Goal: Task Accomplishment & Management: Complete application form

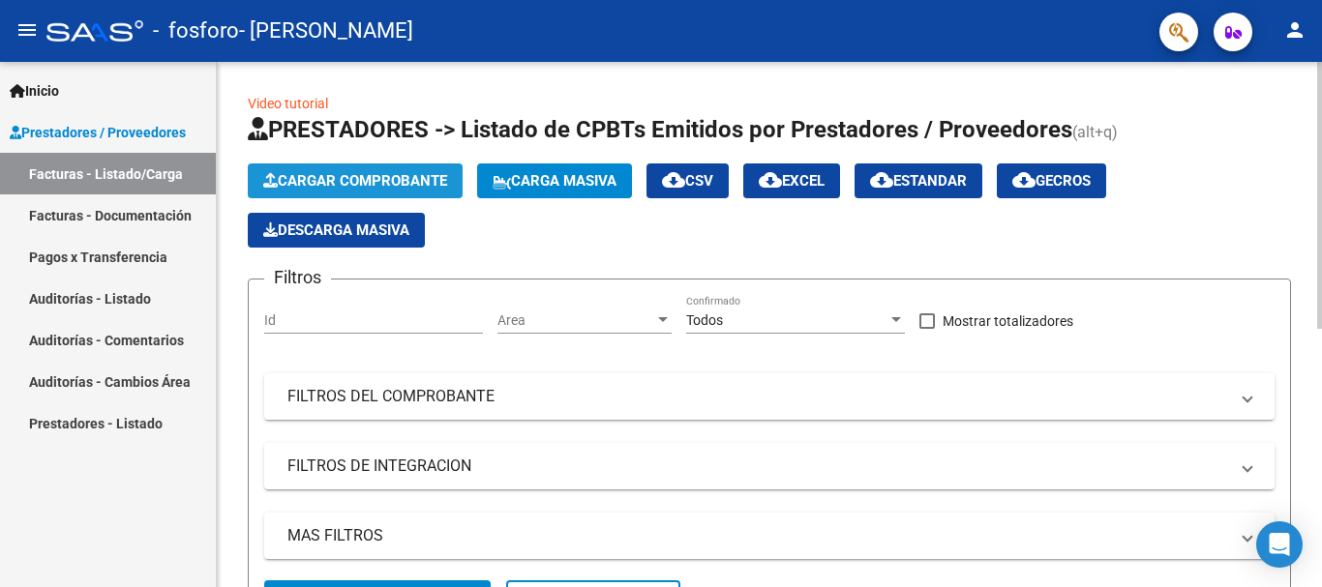
click at [407, 181] on span "Cargar Comprobante" at bounding box center [355, 180] width 184 height 17
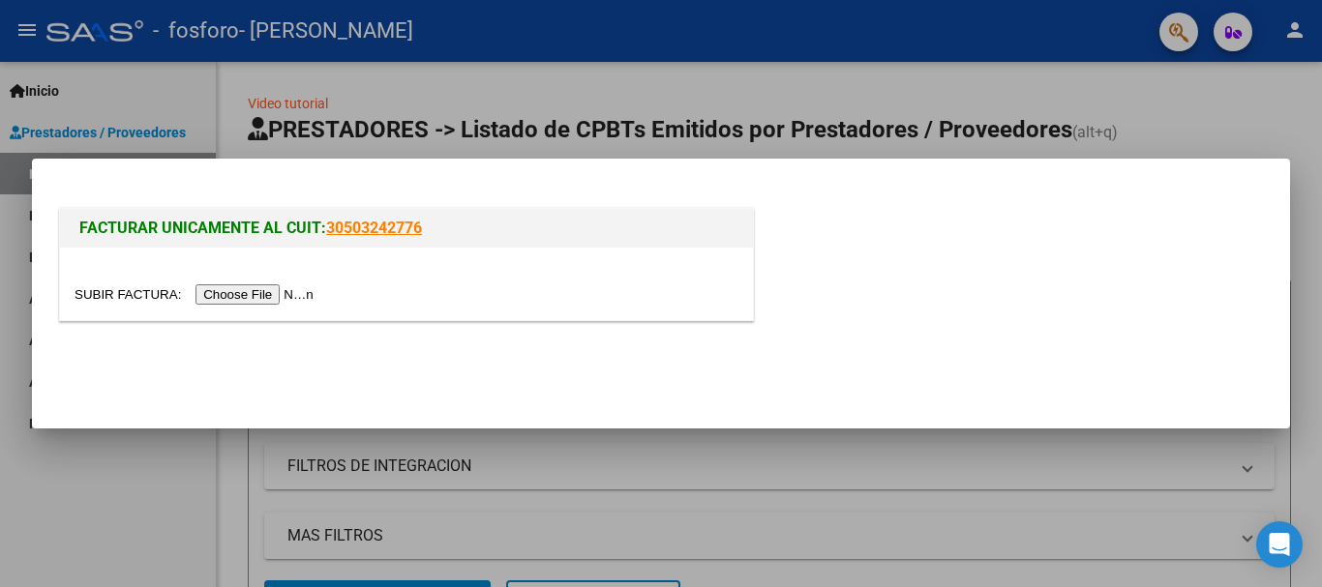
click at [312, 290] on input "file" at bounding box center [197, 294] width 245 height 20
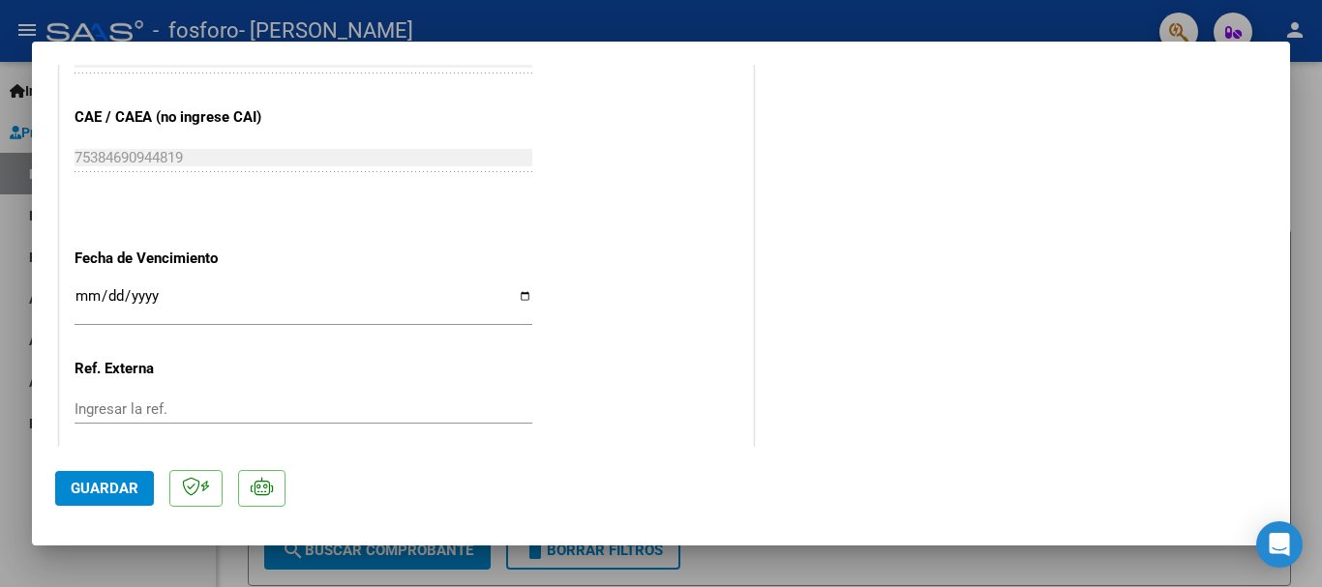
scroll to position [1069, 0]
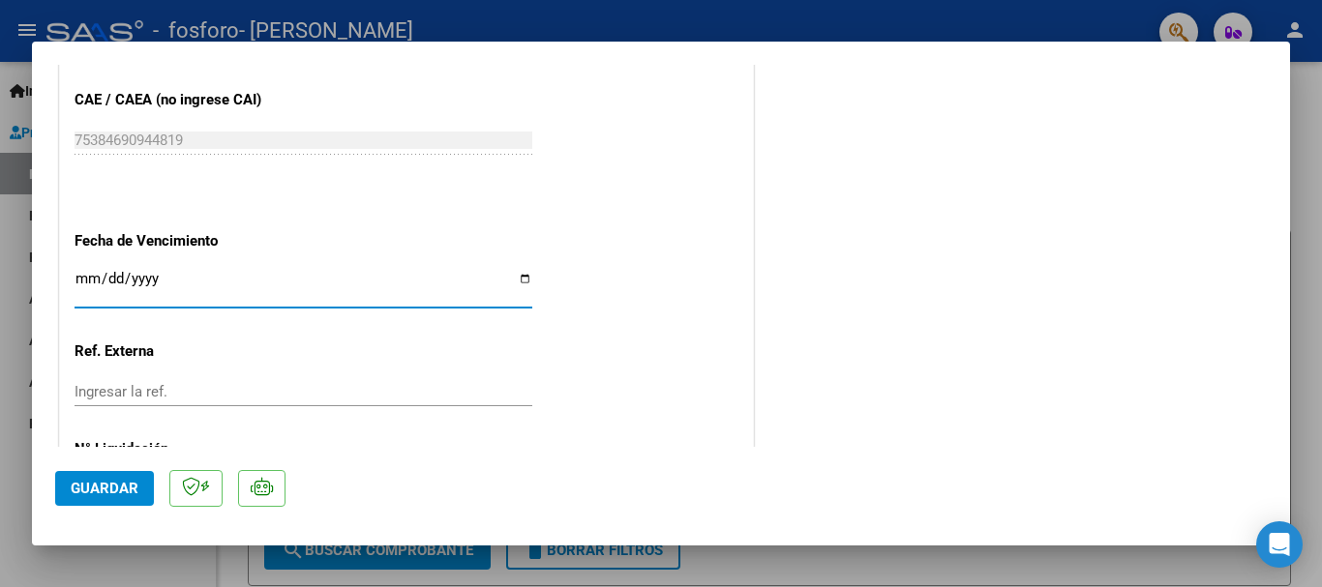
click at [224, 290] on input "Ingresar la fecha" at bounding box center [304, 286] width 458 height 31
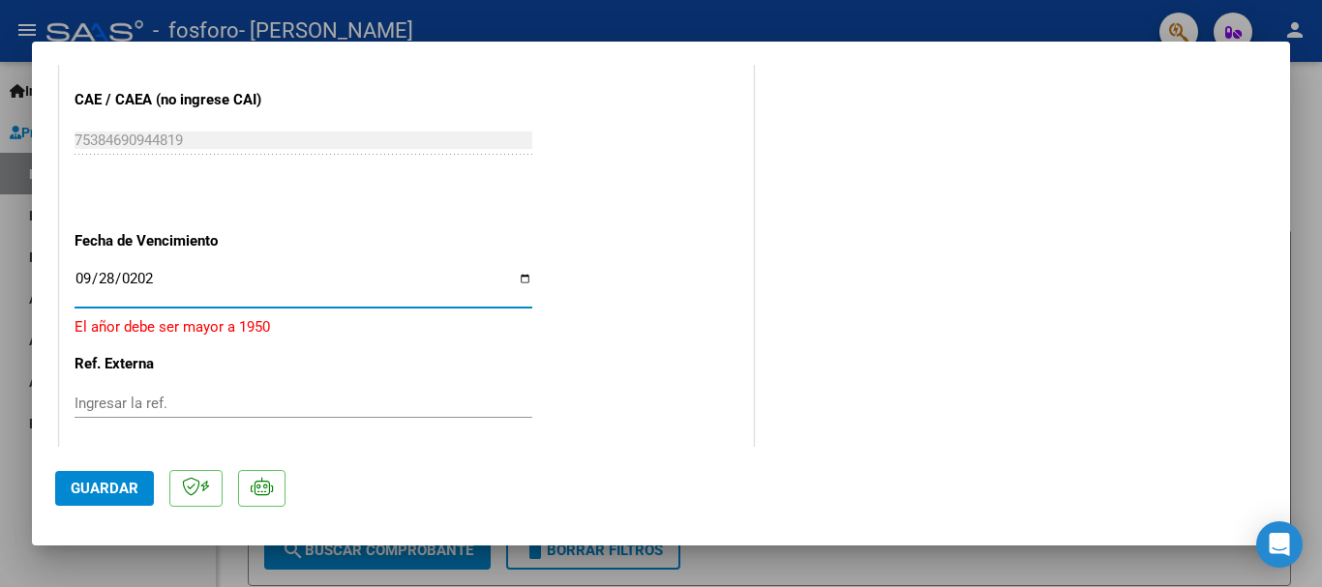
type input "[DATE]"
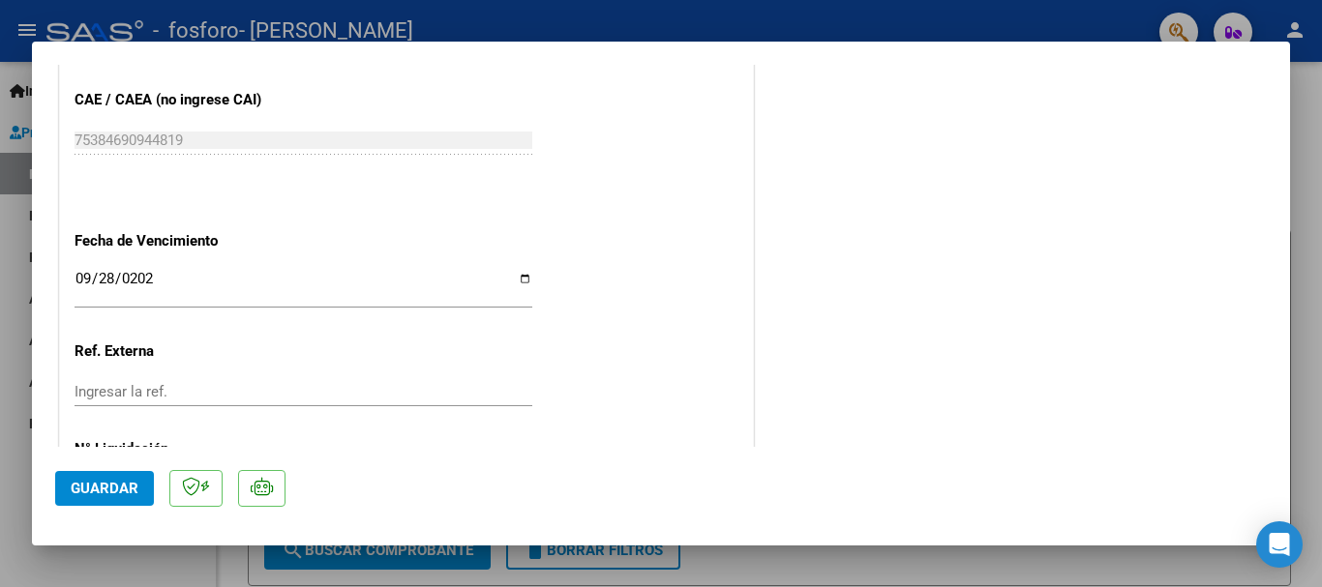
scroll to position [1164, 0]
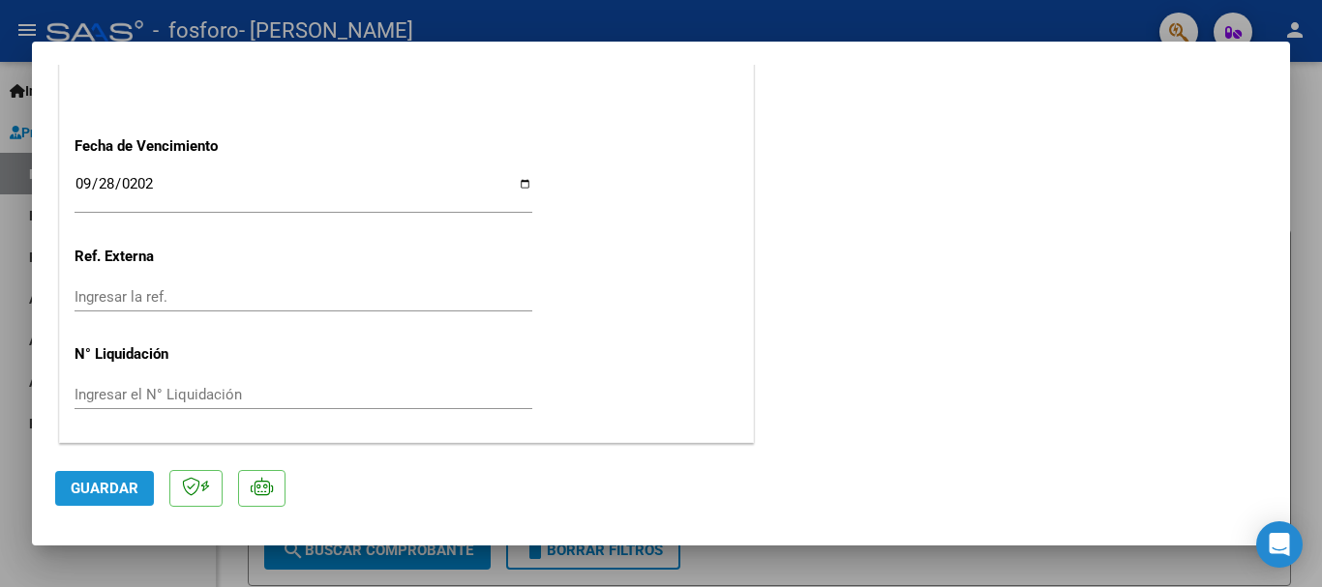
click at [116, 486] on span "Guardar" at bounding box center [105, 488] width 68 height 17
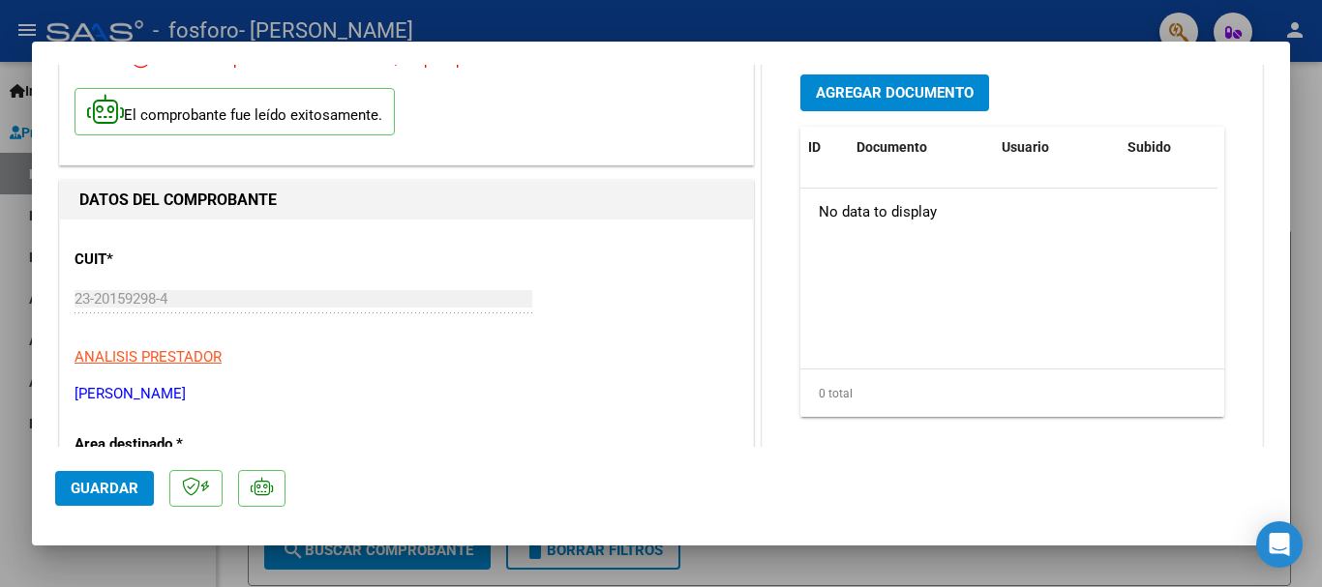
scroll to position [0, 0]
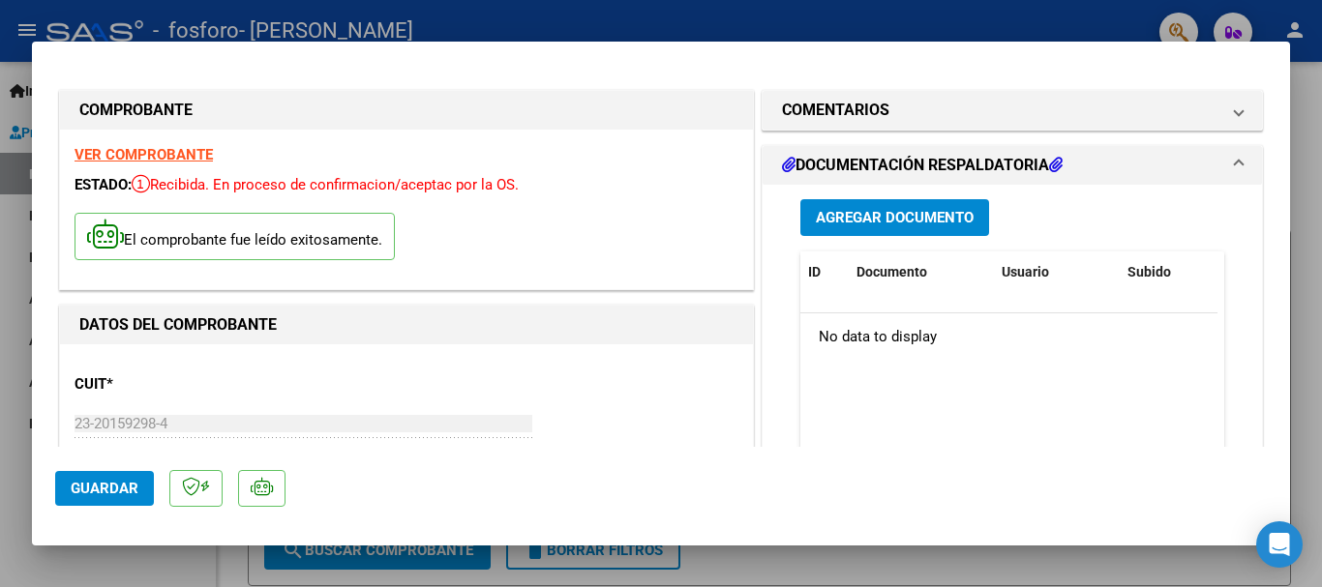
click at [805, 18] on div at bounding box center [661, 293] width 1322 height 587
type input "$ 0,00"
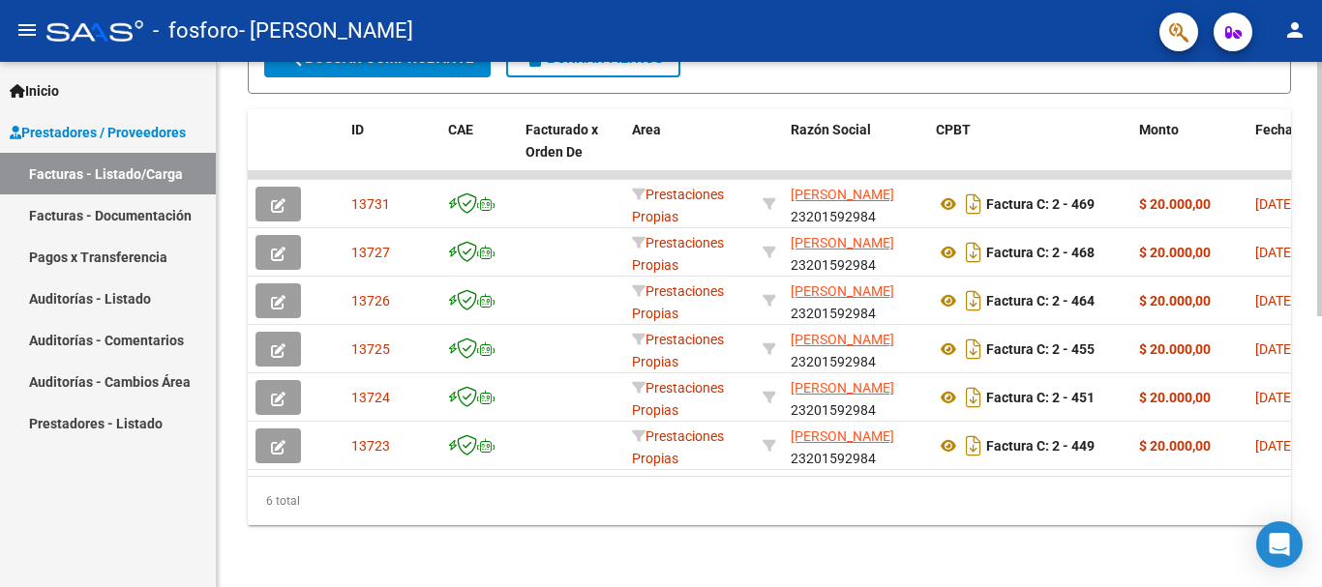
scroll to position [557, 0]
click at [1321, 505] on div at bounding box center [1319, 460] width 5 height 254
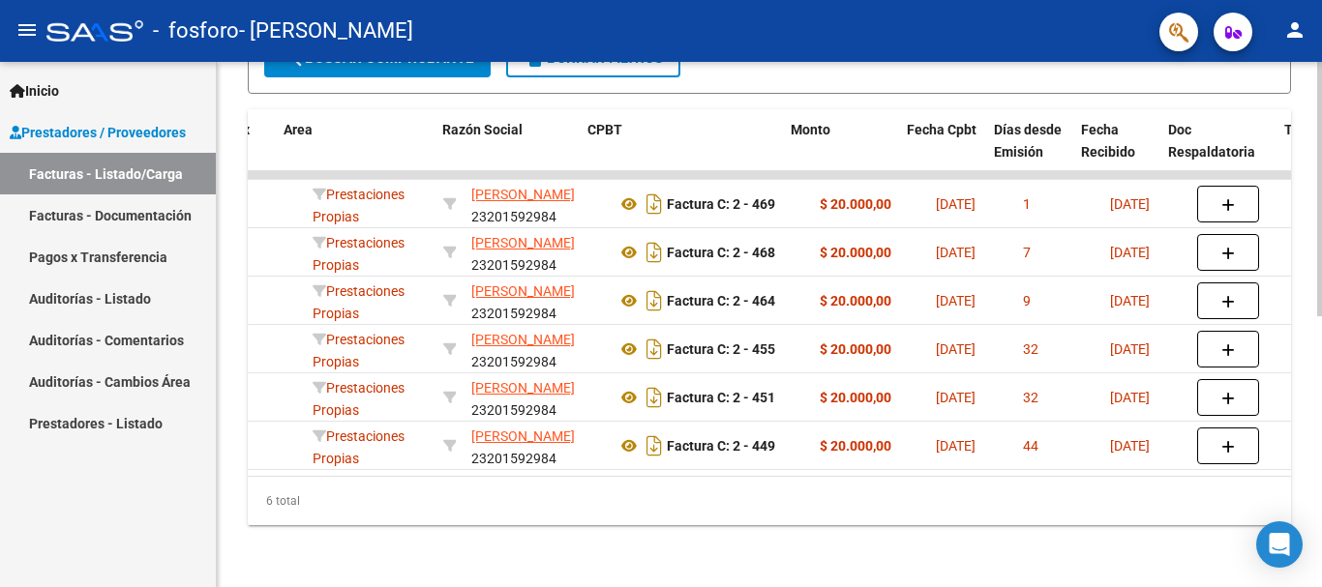
scroll to position [0, 348]
